Goal: Navigation & Orientation: Find specific page/section

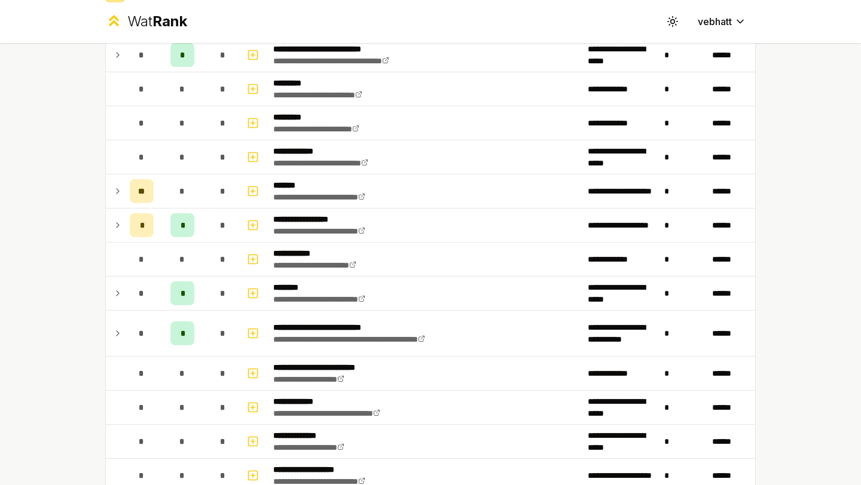
scroll to position [103, 0]
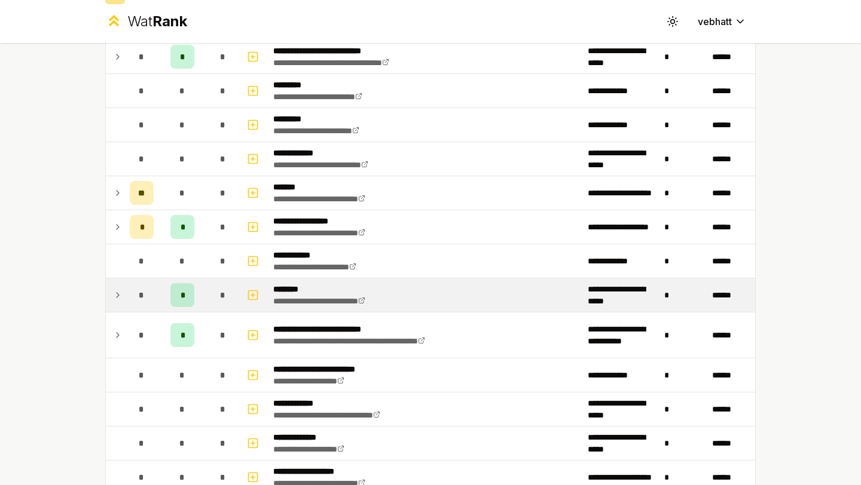
click at [112, 293] on td at bounding box center [115, 294] width 19 height 33
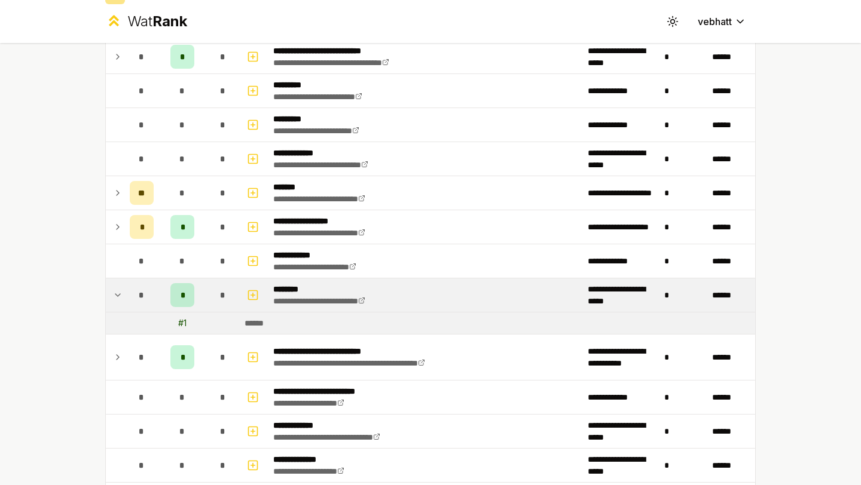
click at [115, 293] on icon at bounding box center [118, 295] width 10 height 14
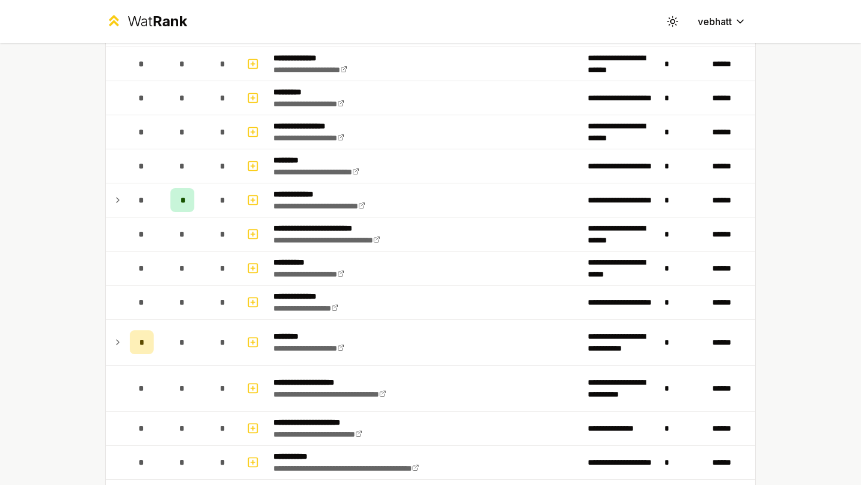
scroll to position [734, 0]
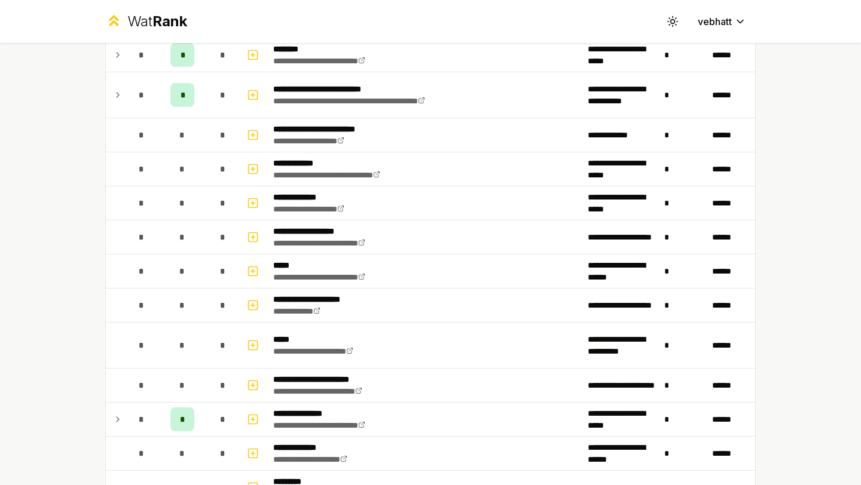
scroll to position [310, 0]
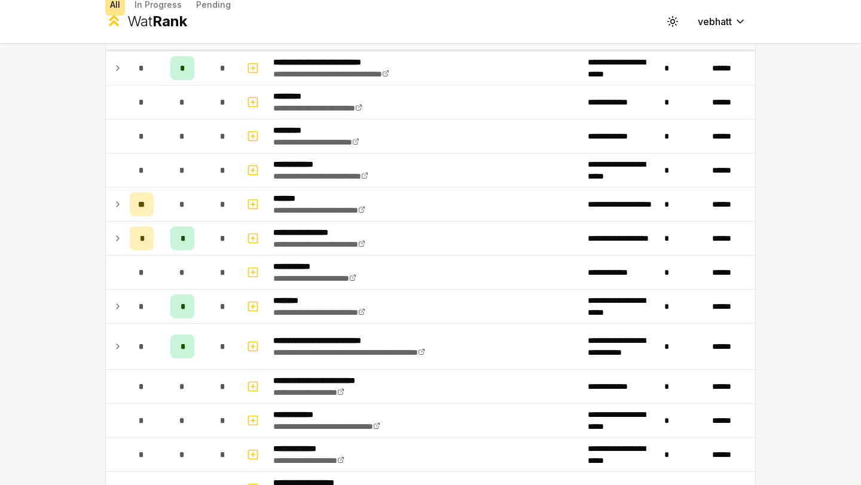
scroll to position [93, 0]
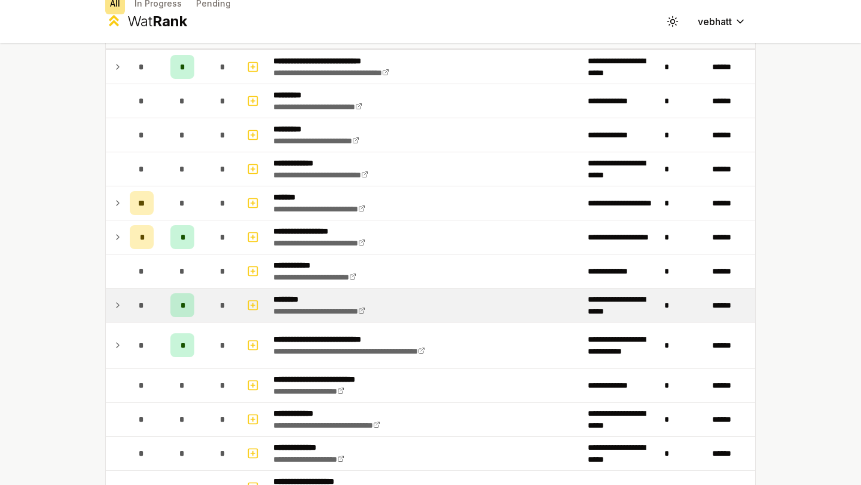
click at [114, 300] on icon at bounding box center [118, 305] width 10 height 14
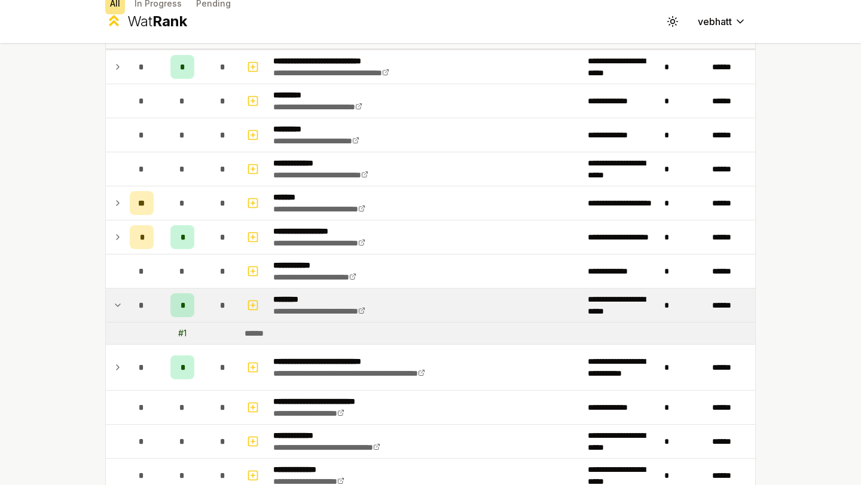
click at [114, 300] on icon at bounding box center [118, 305] width 10 height 14
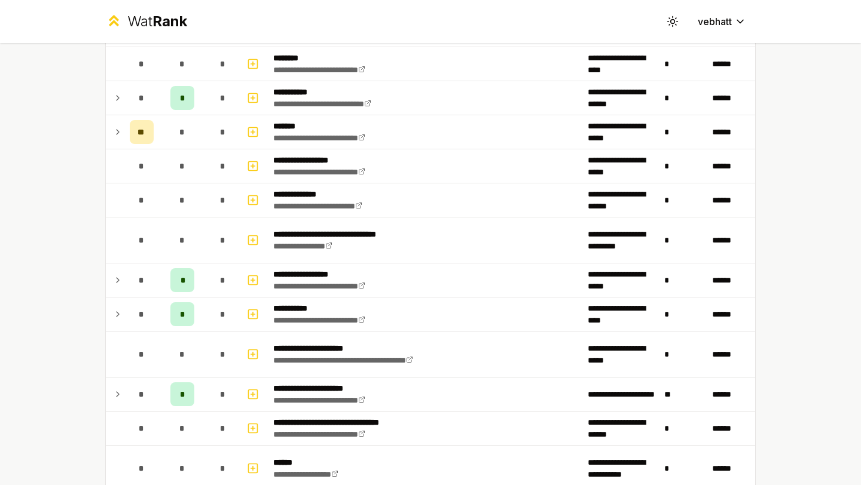
scroll to position [1361, 0]
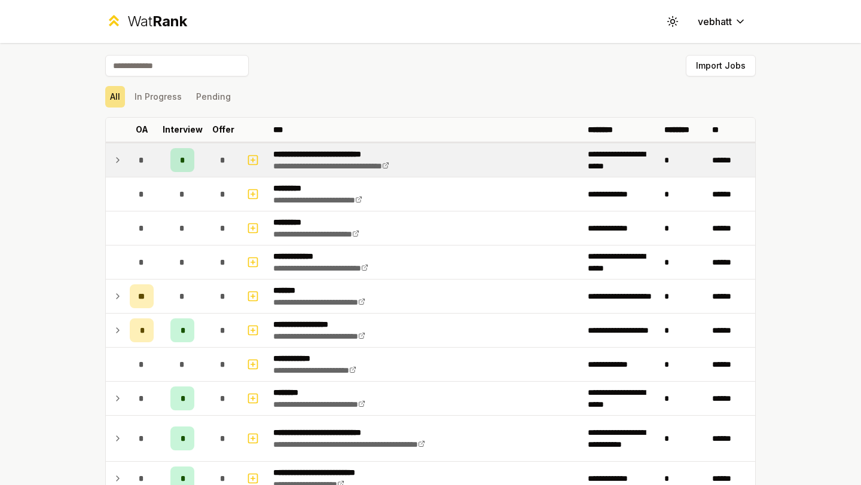
click at [119, 155] on icon at bounding box center [118, 160] width 10 height 14
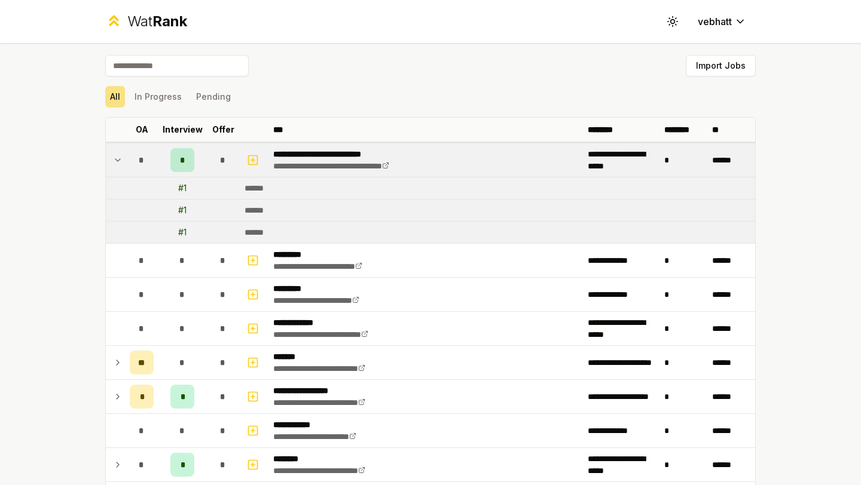
click at [117, 155] on icon at bounding box center [118, 160] width 10 height 14
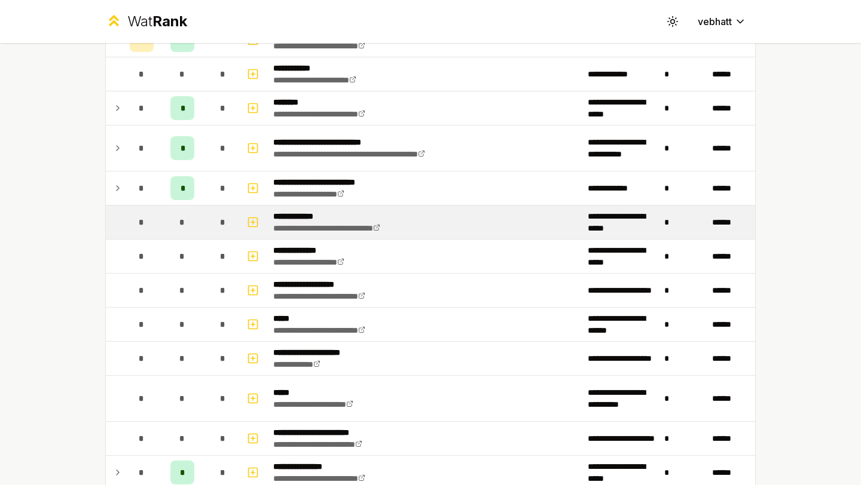
scroll to position [291, 0]
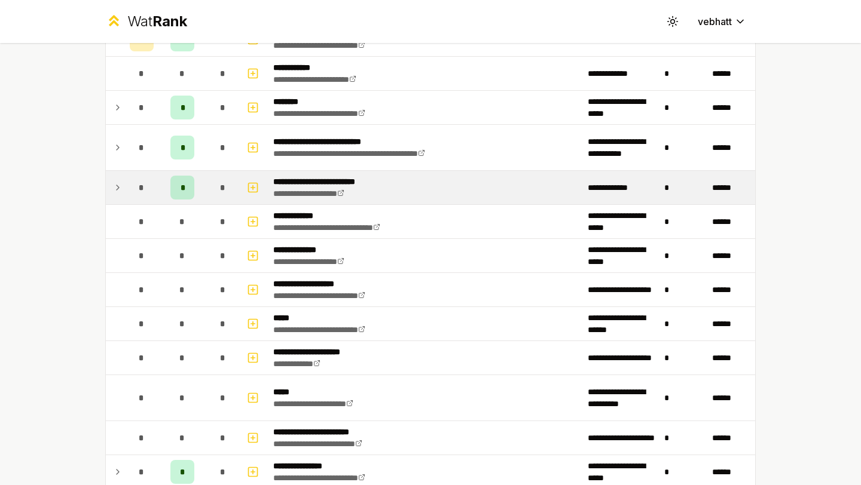
click at [119, 183] on icon at bounding box center [118, 187] width 10 height 14
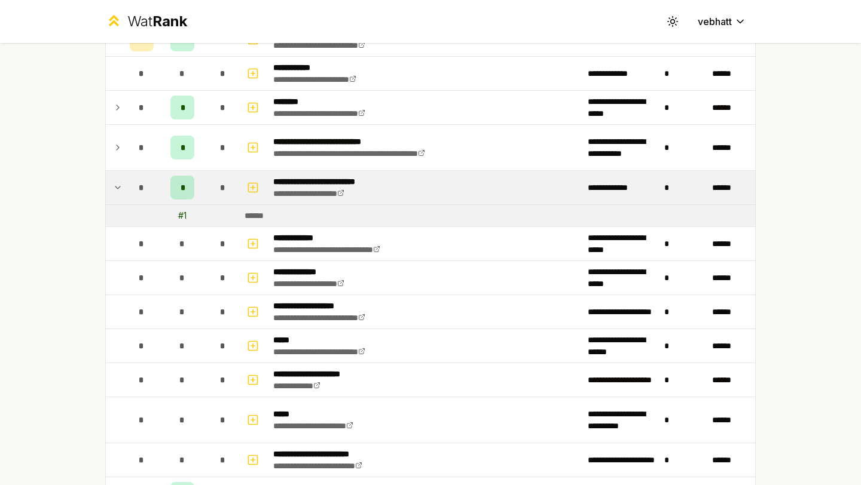
click at [119, 183] on icon at bounding box center [118, 187] width 10 height 14
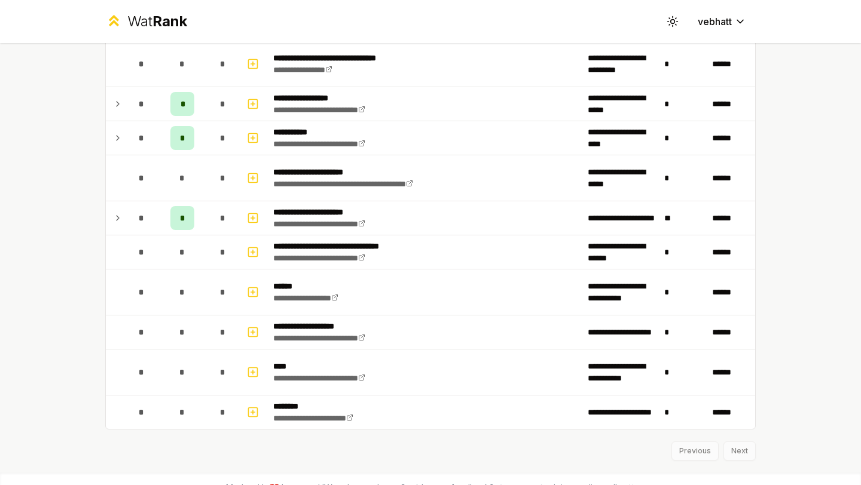
scroll to position [1361, 0]
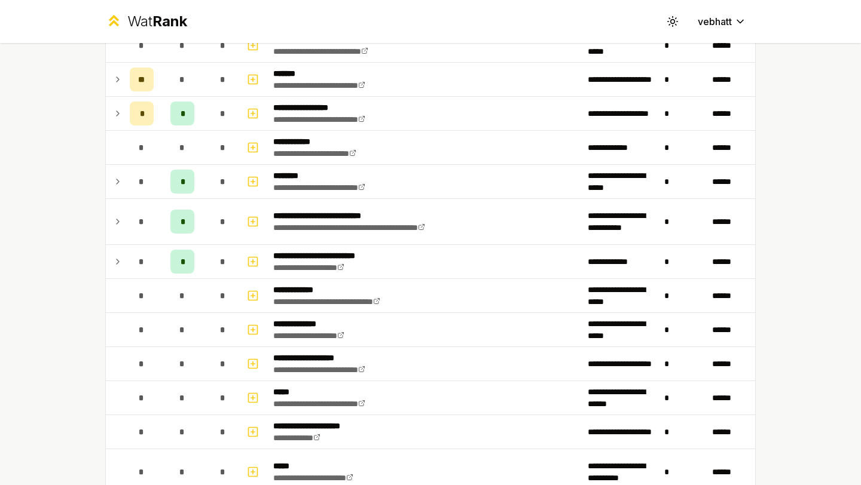
scroll to position [87, 0]
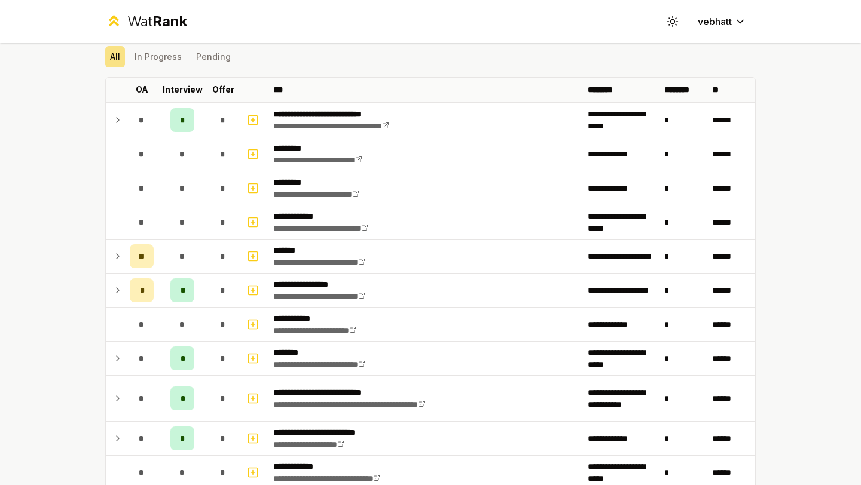
scroll to position [45, 0]
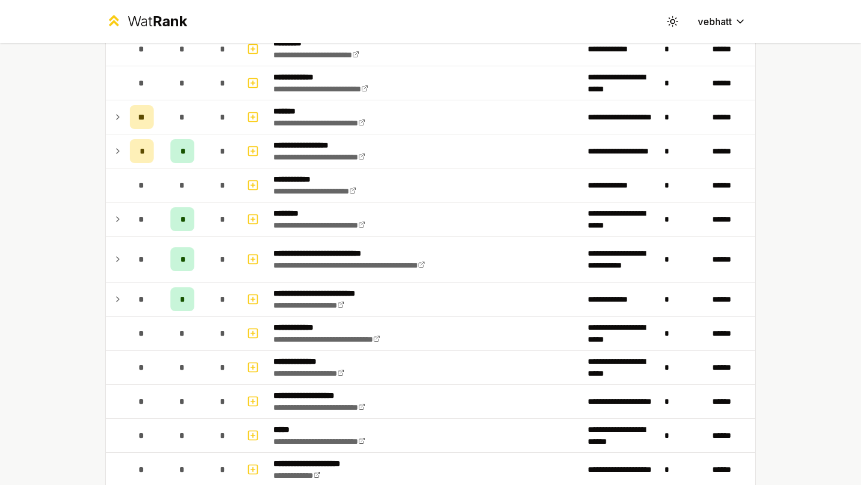
scroll to position [259, 0]
